Goal: Find specific page/section: Find specific page/section

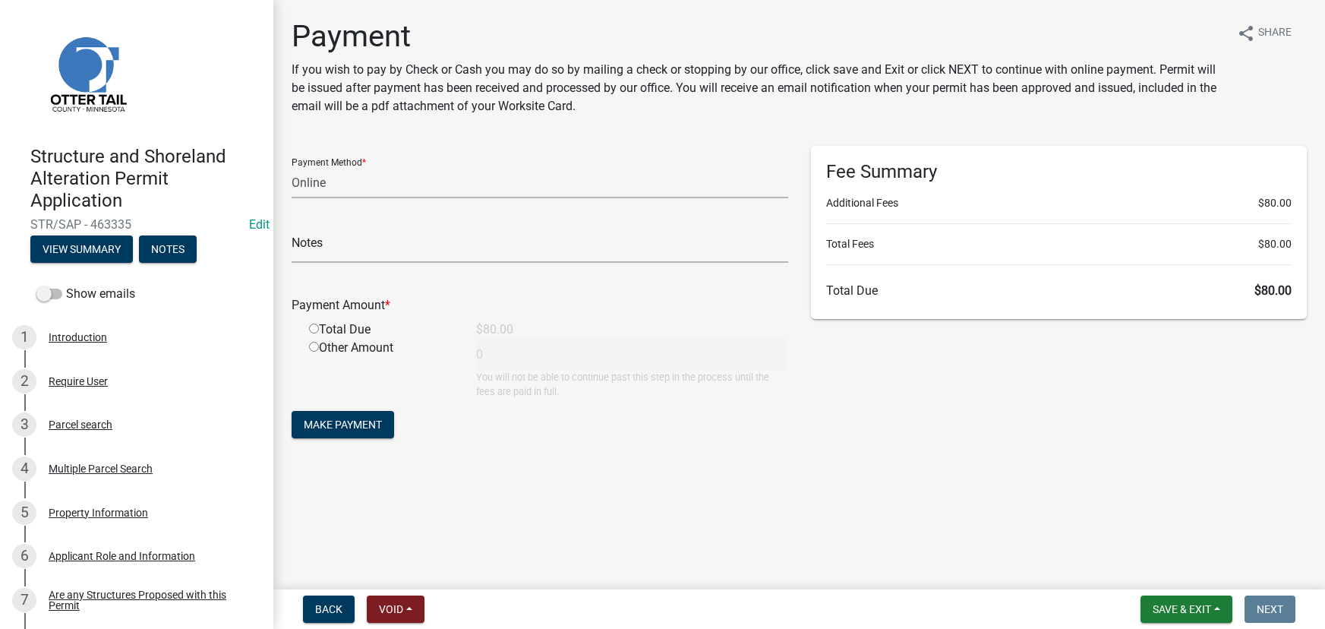
select select "3: 3"
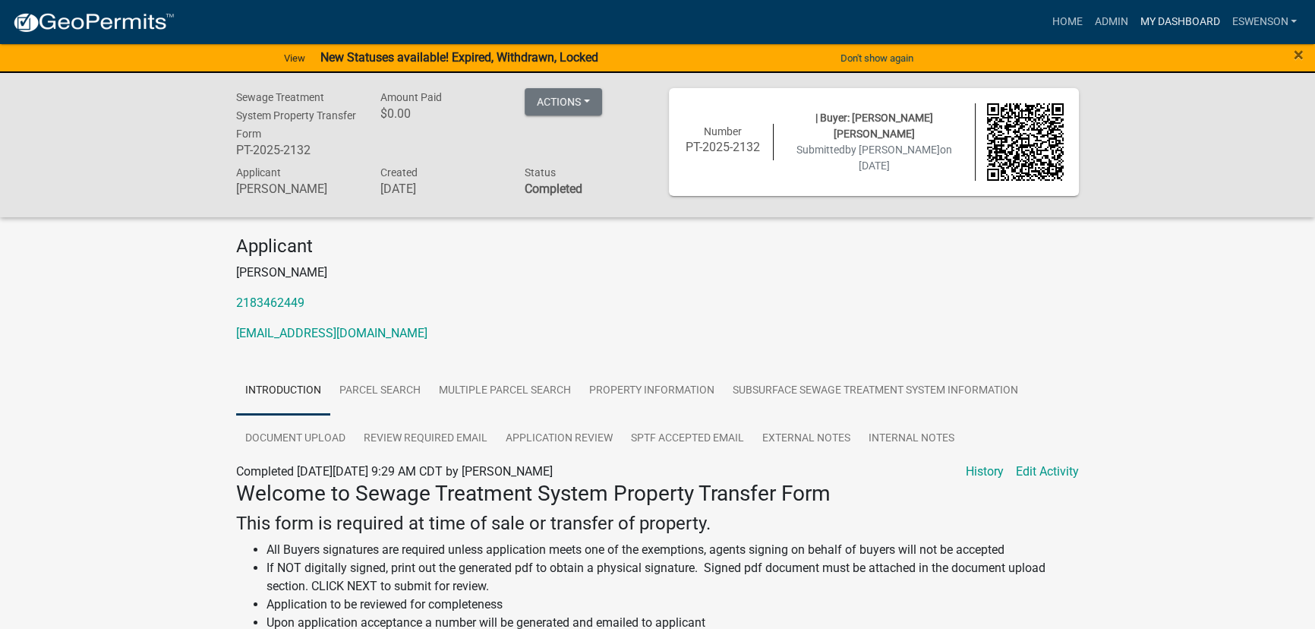
click at [1177, 20] on link "My Dashboard" at bounding box center [1180, 22] width 92 height 29
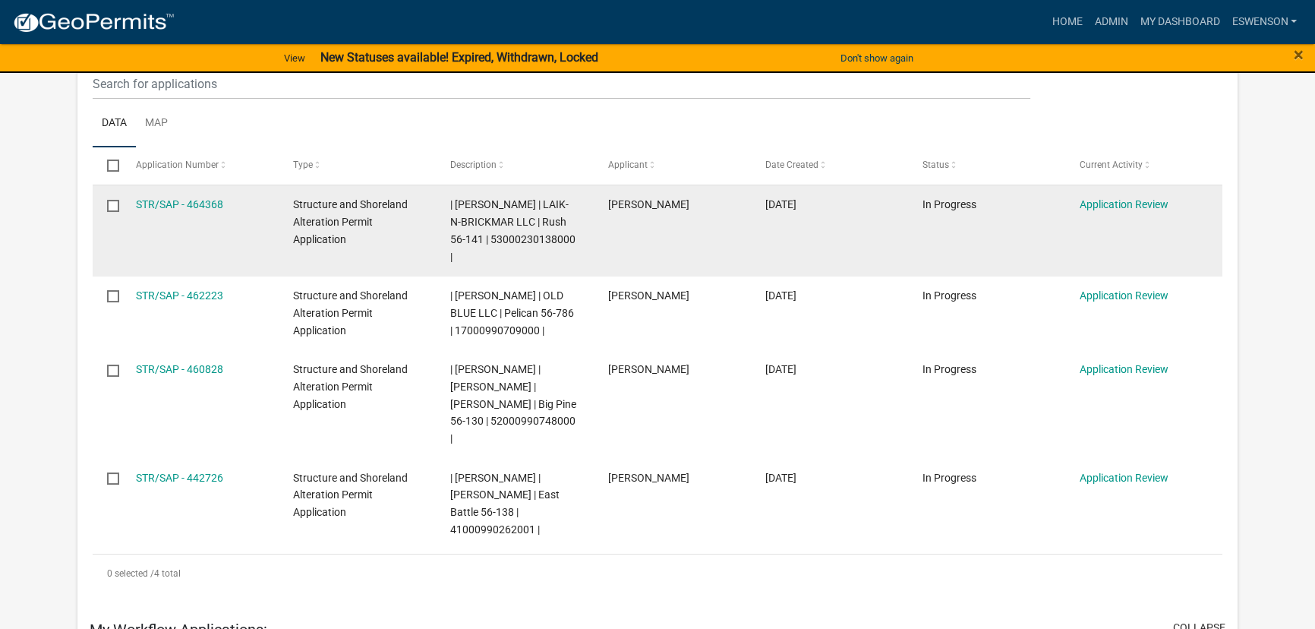
scroll to position [276, 0]
